Goal: Register for event/course

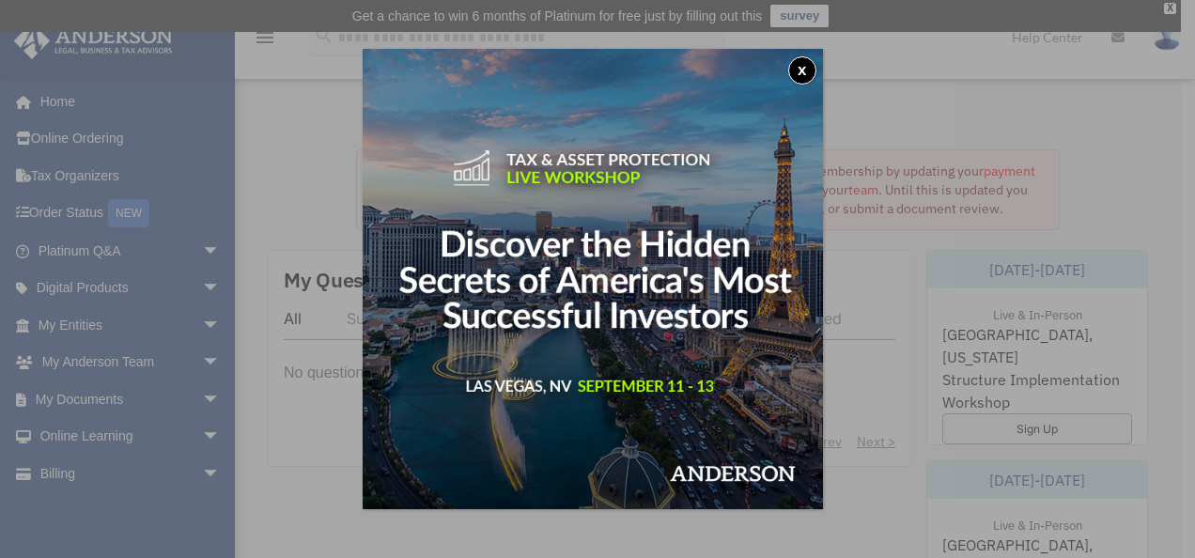
click at [669, 192] on img at bounding box center [593, 279] width 460 height 460
click at [810, 60] on button "x" at bounding box center [802, 70] width 28 height 28
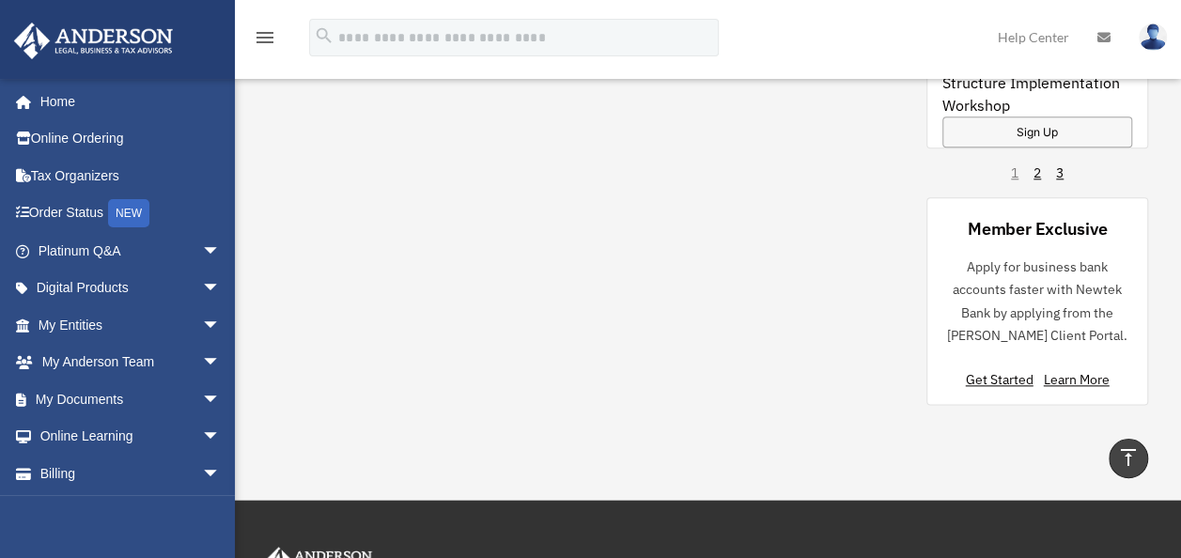
scroll to position [930, 0]
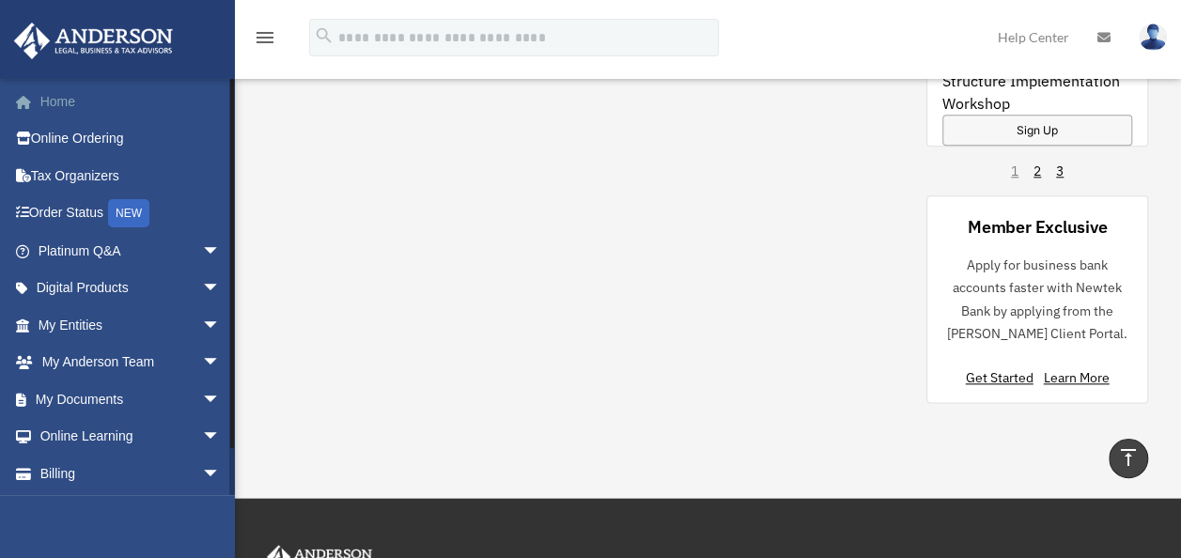
click at [54, 105] on link "Home" at bounding box center [131, 102] width 236 height 38
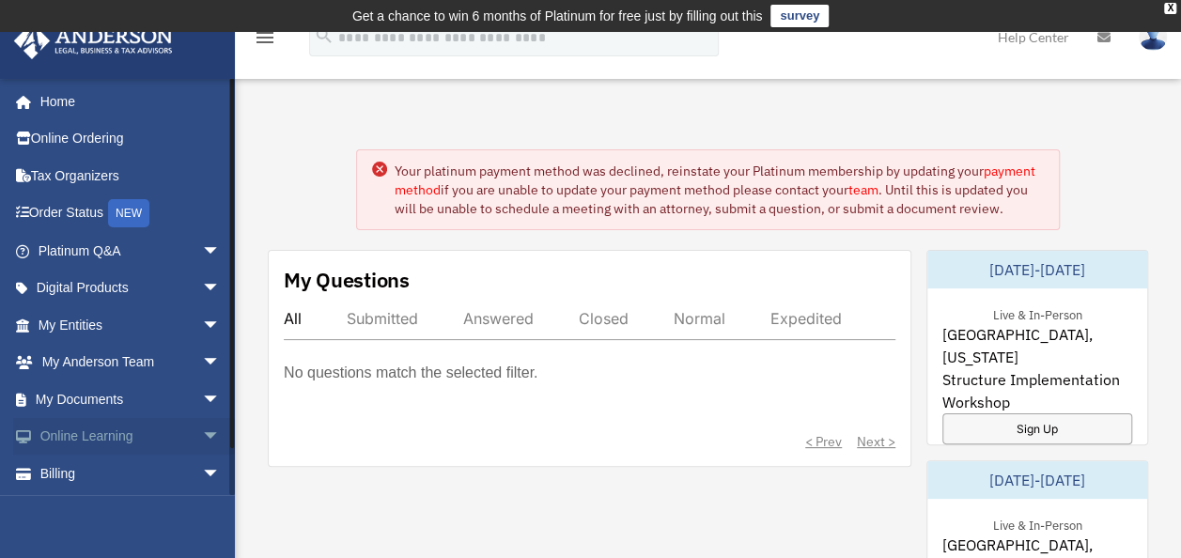
click at [202, 437] on span "arrow_drop_down" at bounding box center [221, 437] width 38 height 39
click at [86, 470] on link "Courses" at bounding box center [137, 474] width 223 height 38
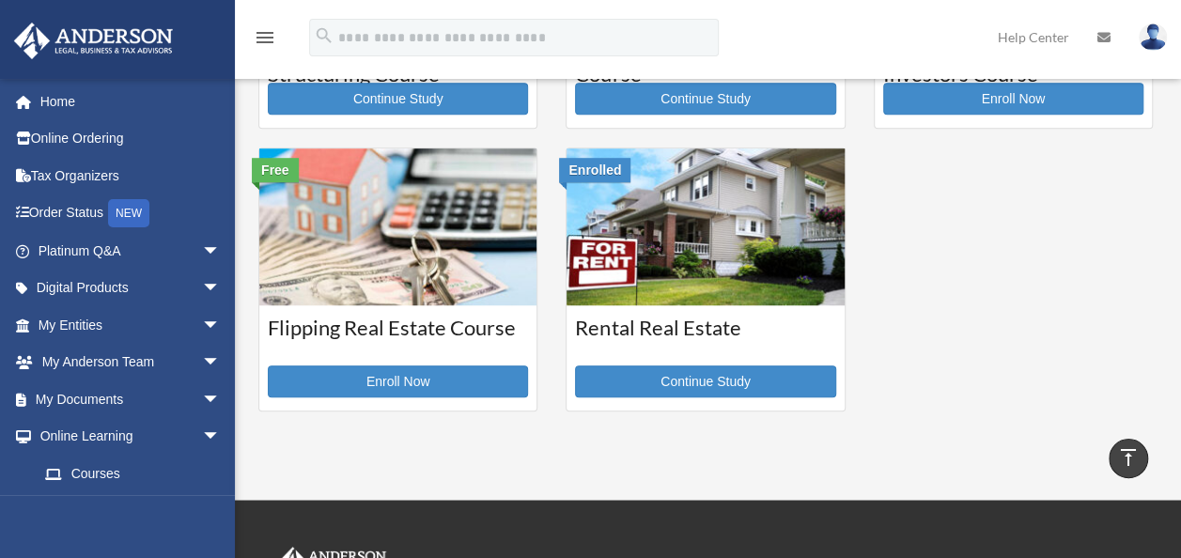
scroll to position [552, 0]
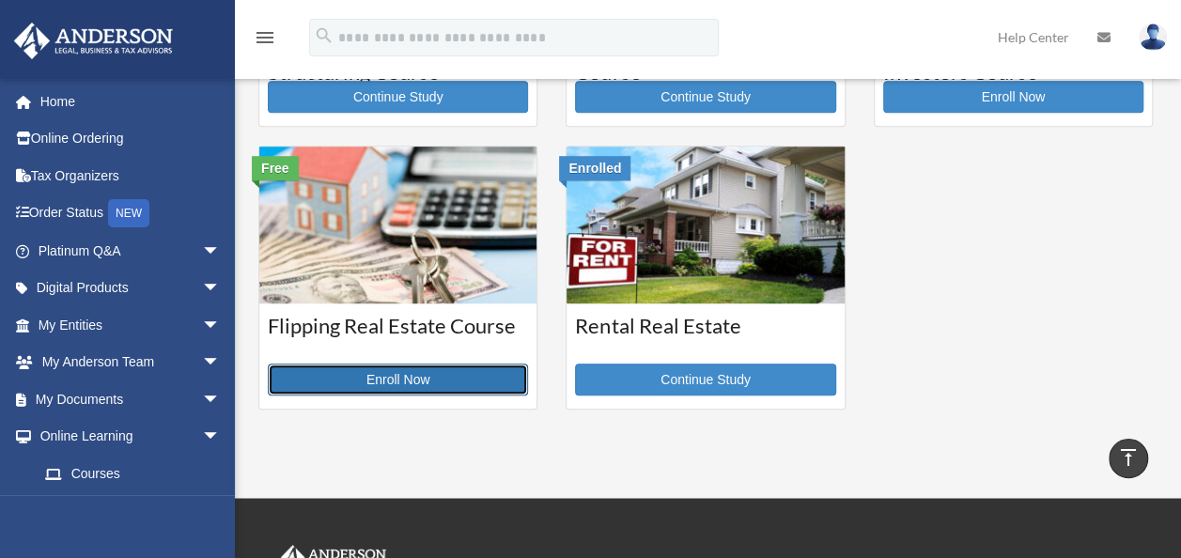
click at [365, 383] on link "Enroll Now" at bounding box center [398, 380] width 260 height 32
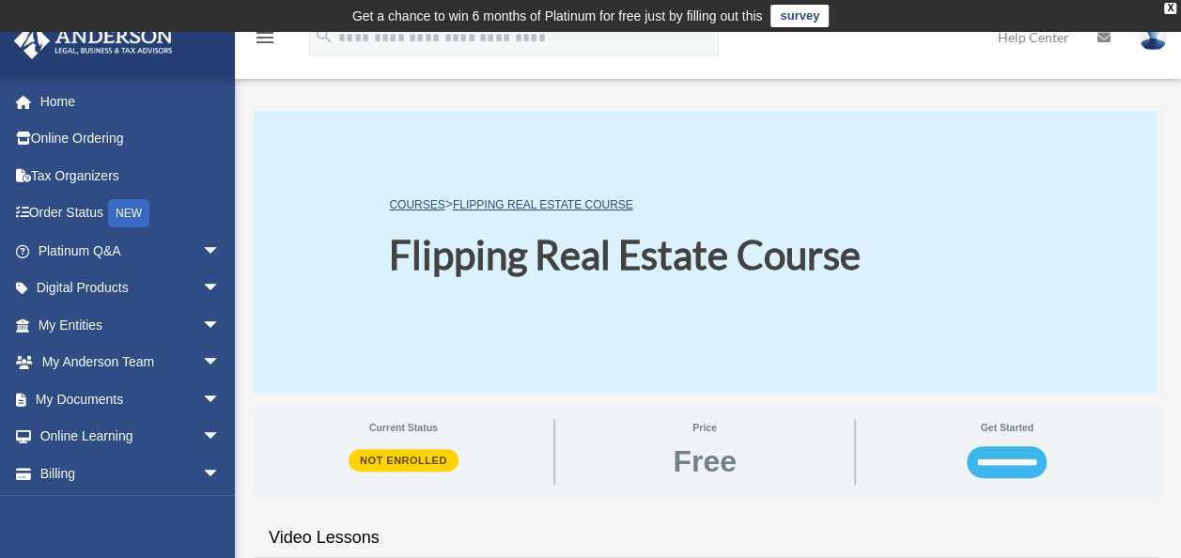
click at [1009, 457] on input "**********" at bounding box center [1007, 462] width 80 height 32
